Goal: Navigation & Orientation: Find specific page/section

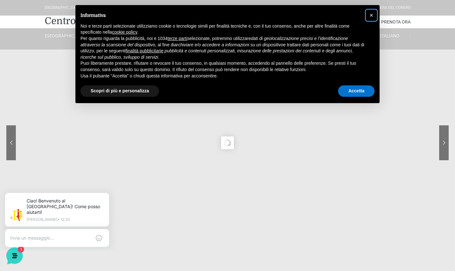
click at [372, 13] on span "×" at bounding box center [372, 15] width 4 height 7
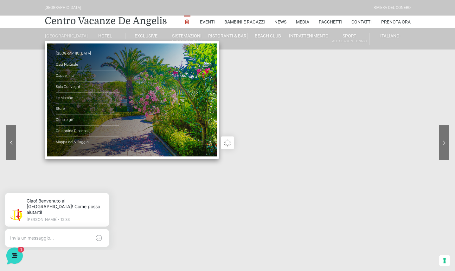
click at [63, 37] on link "[GEOGRAPHIC_DATA]" at bounding box center [65, 36] width 41 height 6
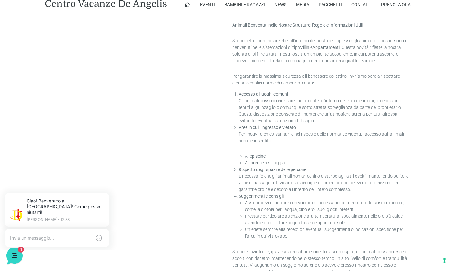
scroll to position [1484, 0]
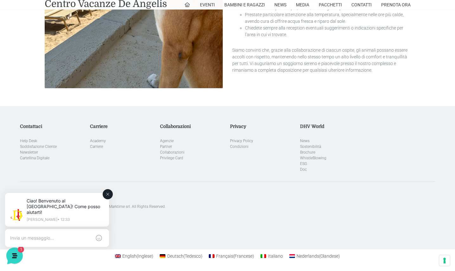
drag, startPoint x: 106, startPoint y: 194, endPoint x: 227, endPoint y: 406, distance: 244.0
click at [106, 194] on icon at bounding box center [107, 194] width 5 height 5
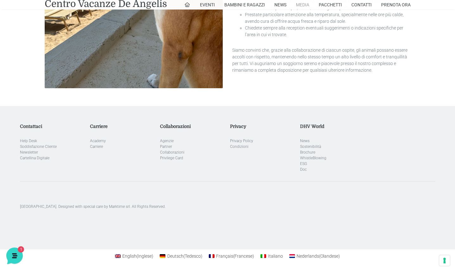
click at [302, 5] on link "Media" at bounding box center [302, 5] width 13 height 10
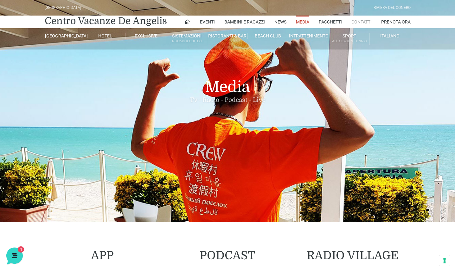
click at [363, 21] on link "Contatti" at bounding box center [362, 22] width 20 height 13
